Goal: Register for event/course

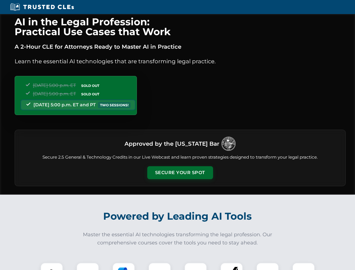
click at [180, 173] on button "Secure Your Spot" at bounding box center [180, 172] width 66 height 13
click at [52, 266] on img at bounding box center [52, 274] width 16 height 16
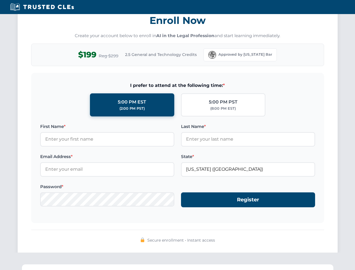
scroll to position [552, 0]
